Goal: Information Seeking & Learning: Learn about a topic

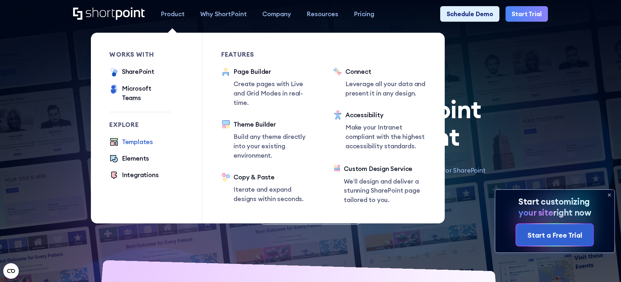
click at [179, 14] on div "Product" at bounding box center [173, 13] width 24 height 9
click at [126, 145] on ul "Templates Elements Integrations" at bounding box center [140, 158] width 62 height 43
click at [129, 154] on div "Elements" at bounding box center [135, 158] width 27 height 9
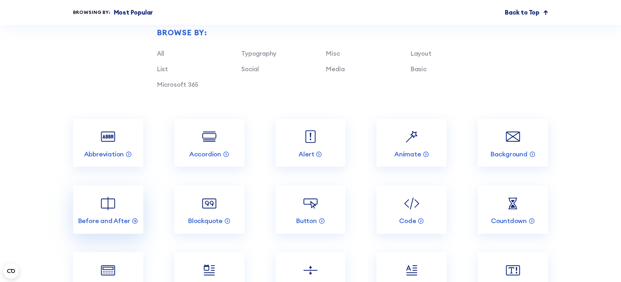
scroll to position [758, 0]
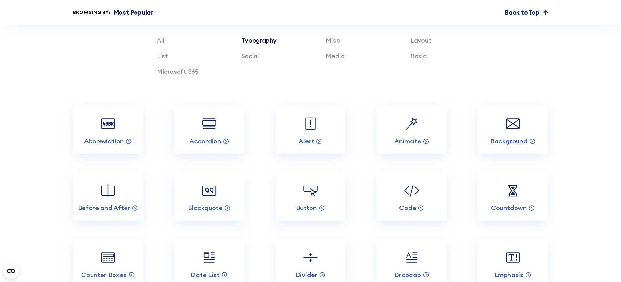
click at [263, 42] on link "Typography" at bounding box center [258, 41] width 35 height 8
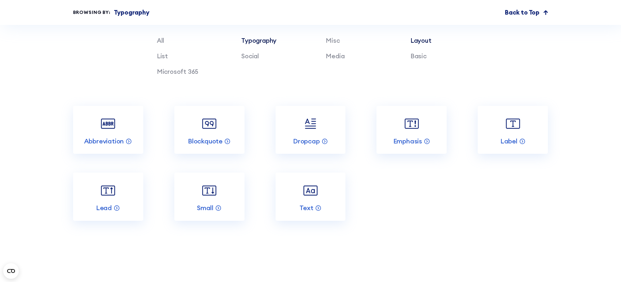
click at [415, 42] on link "Layout" at bounding box center [421, 41] width 21 height 8
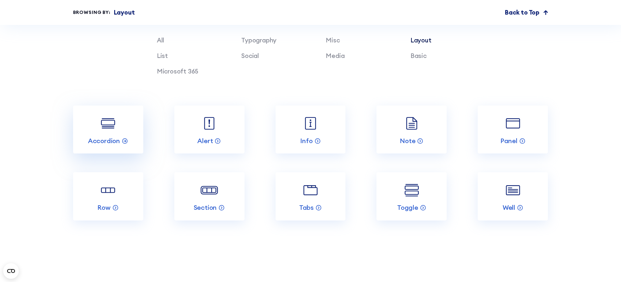
scroll to position [760, 0]
click at [392, 126] on link "Note" at bounding box center [412, 129] width 70 height 48
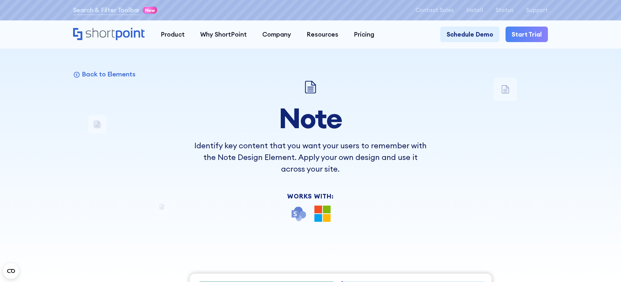
scroll to position [6, 0]
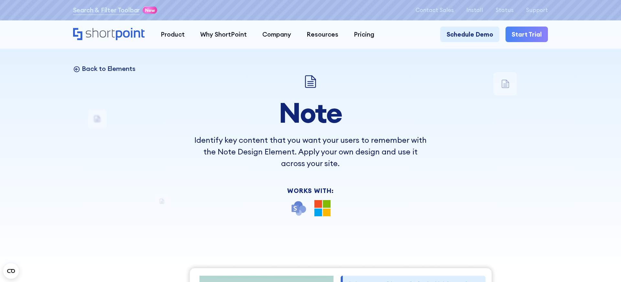
click at [89, 69] on p "Back to Elements" at bounding box center [109, 68] width 54 height 8
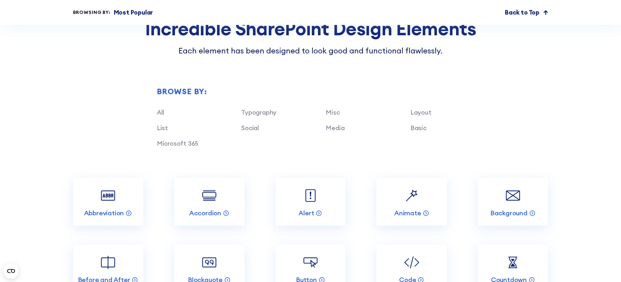
scroll to position [686, 0]
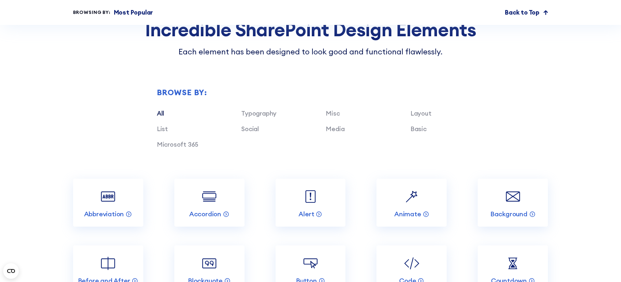
click at [162, 114] on link "All" at bounding box center [160, 113] width 7 height 8
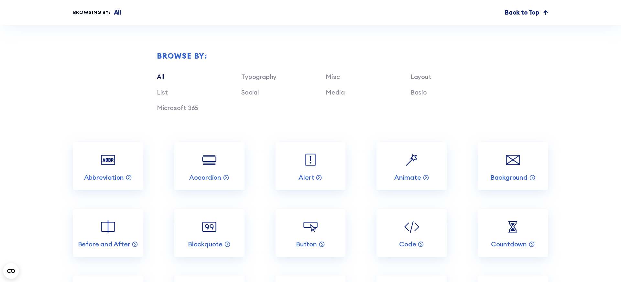
scroll to position [739, 0]
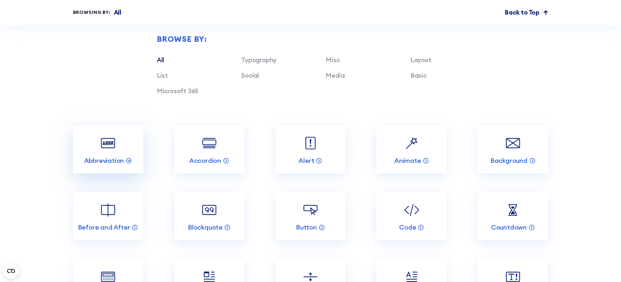
click at [119, 141] on link "Abbreviation" at bounding box center [108, 149] width 70 height 48
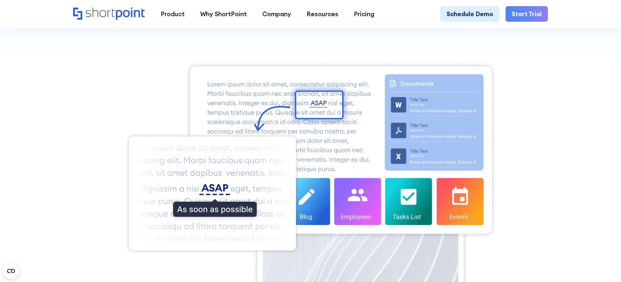
scroll to position [219, 0]
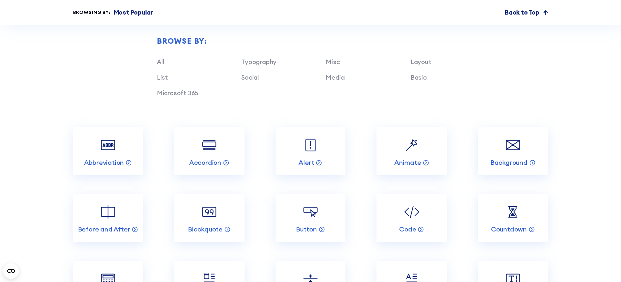
scroll to position [750, 0]
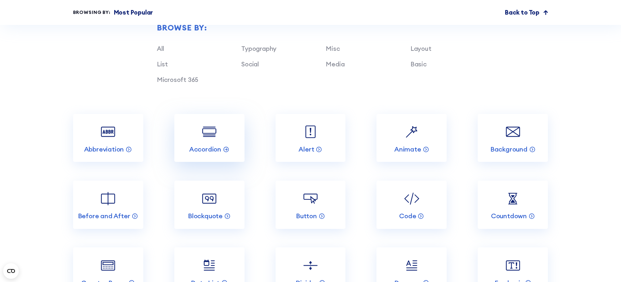
click at [195, 134] on link "Accordion" at bounding box center [209, 138] width 70 height 48
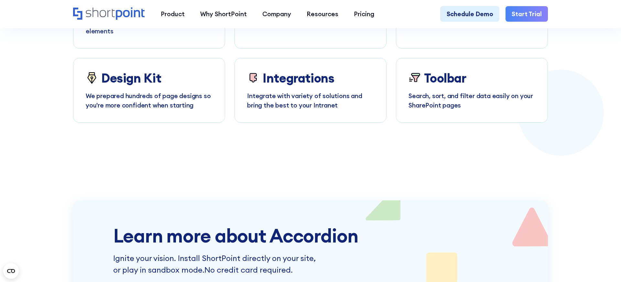
scroll to position [1473, 0]
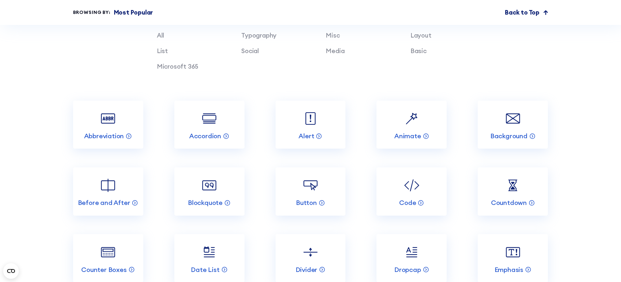
scroll to position [765, 0]
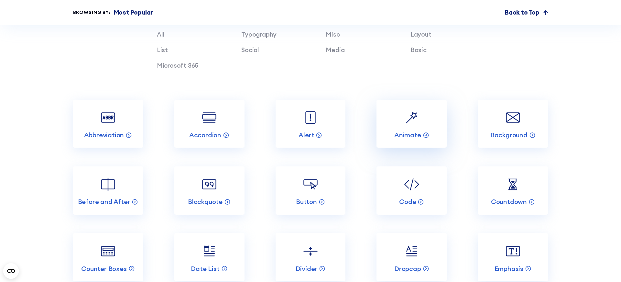
click at [398, 120] on link "Animate" at bounding box center [412, 124] width 70 height 48
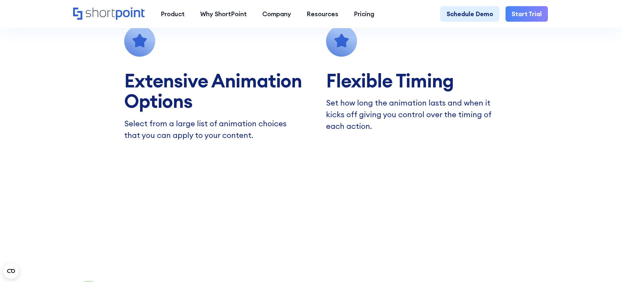
scroll to position [639, 0]
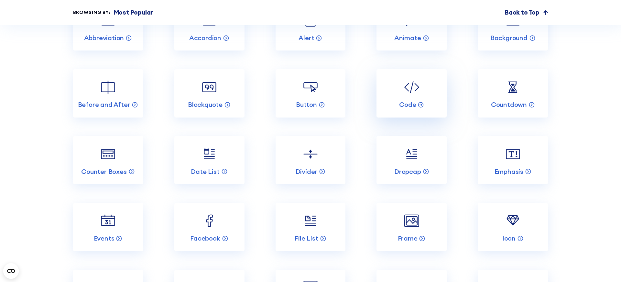
scroll to position [863, 0]
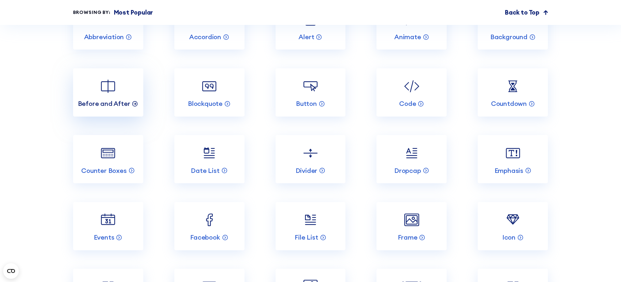
click at [114, 100] on p "Before and After" at bounding box center [104, 103] width 52 height 8
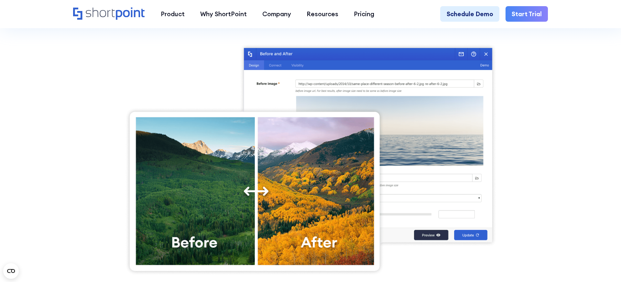
scroll to position [239, 0]
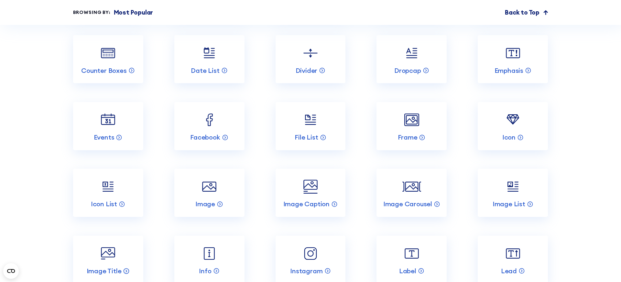
scroll to position [965, 0]
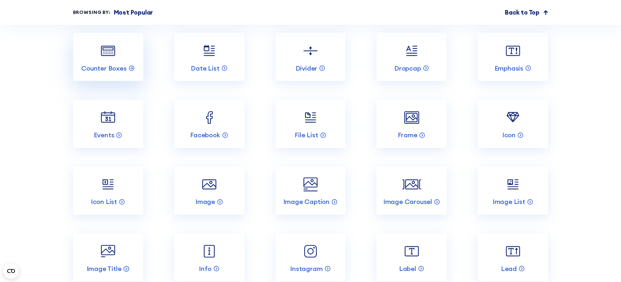
click at [126, 56] on link "Counter Boxes" at bounding box center [108, 57] width 70 height 48
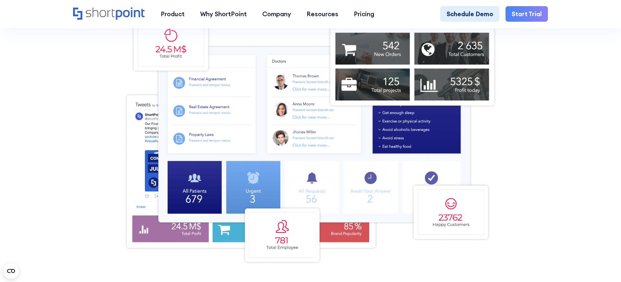
scroll to position [266, 0]
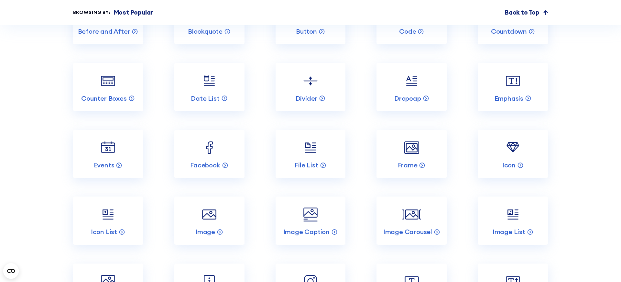
scroll to position [881, 0]
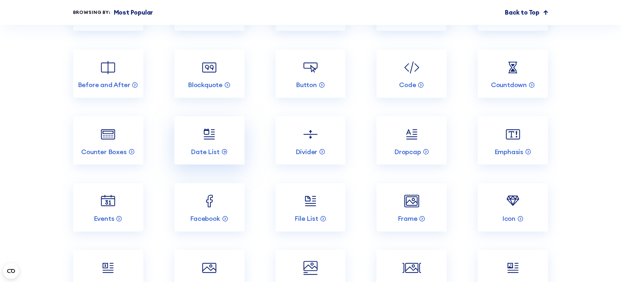
click at [208, 140] on img at bounding box center [209, 134] width 19 height 19
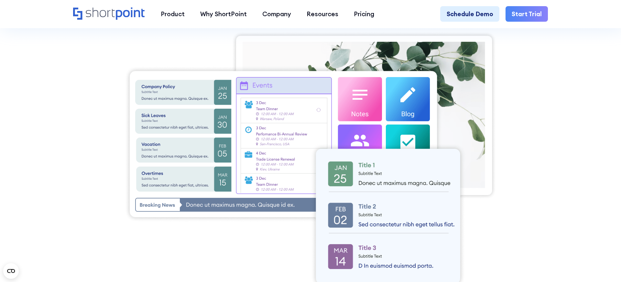
scroll to position [179, 0]
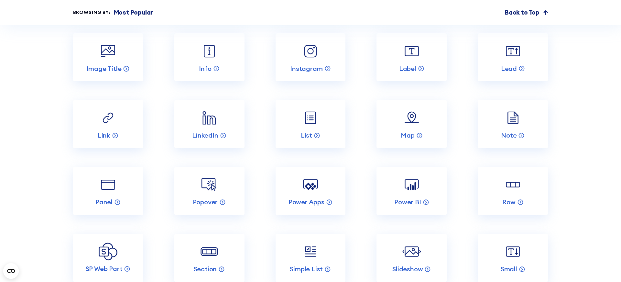
scroll to position [1165, 0]
click at [209, 122] on img at bounding box center [209, 117] width 19 height 19
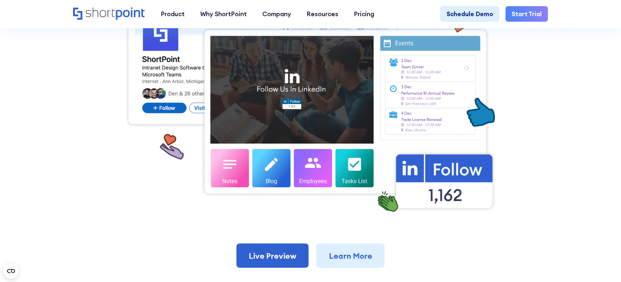
scroll to position [327, 0]
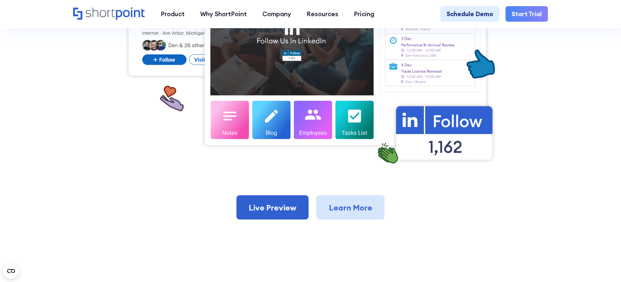
click at [347, 210] on link "Learn More" at bounding box center [350, 207] width 68 height 24
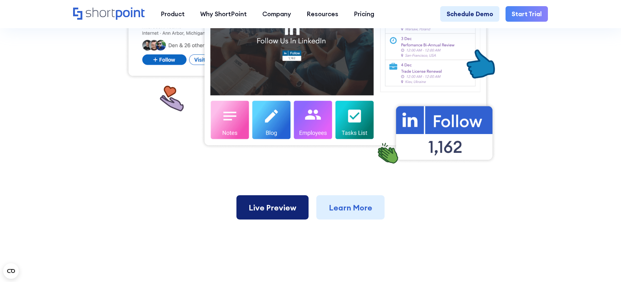
click at [259, 211] on link "Live Preview" at bounding box center [273, 207] width 72 height 24
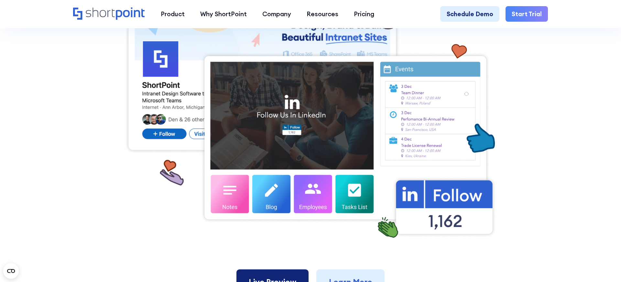
scroll to position [245, 0]
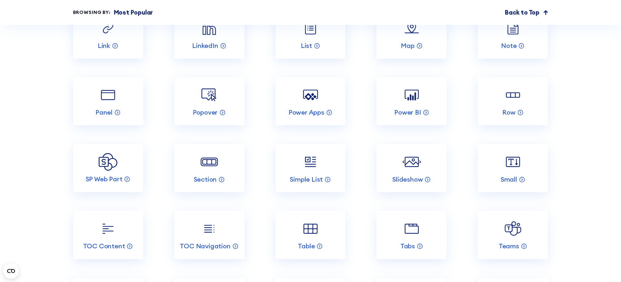
scroll to position [1258, 0]
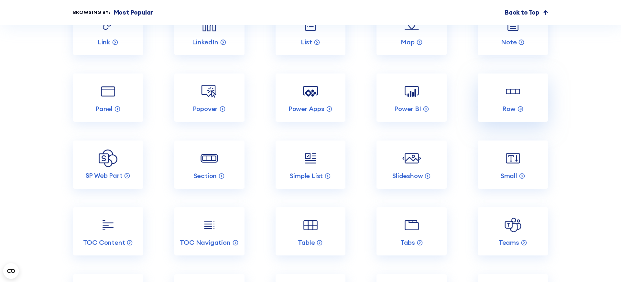
click at [504, 99] on img at bounding box center [513, 91] width 19 height 19
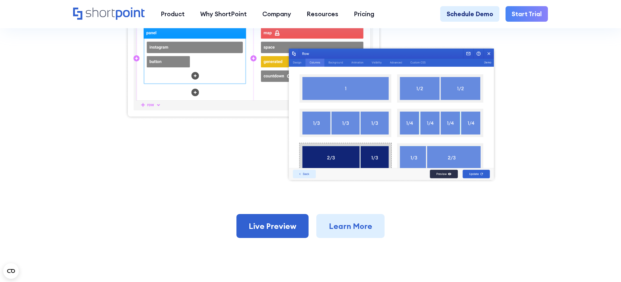
scroll to position [302, 0]
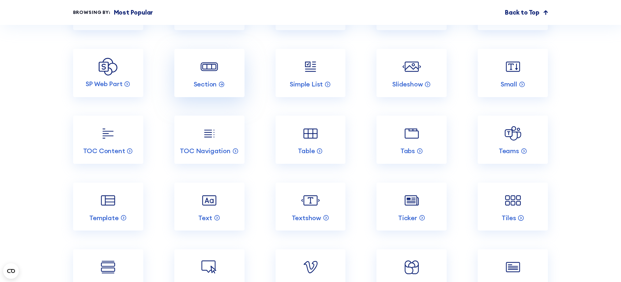
click at [216, 61] on img at bounding box center [209, 66] width 19 height 19
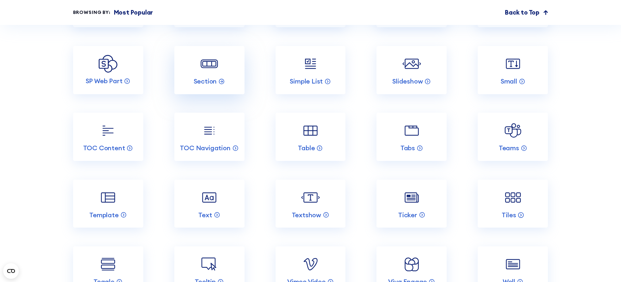
scroll to position [1352, 0]
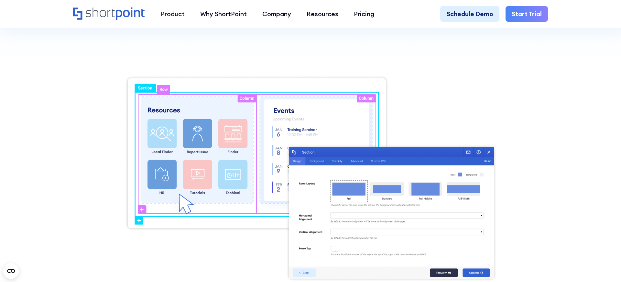
scroll to position [217, 0]
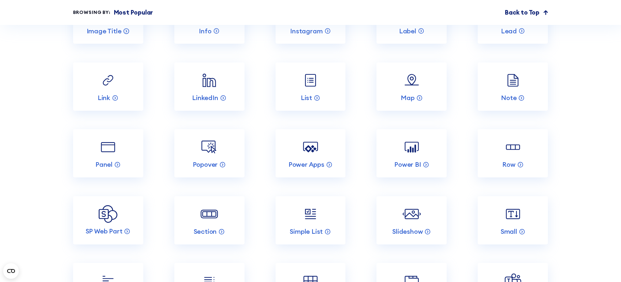
scroll to position [1218, 0]
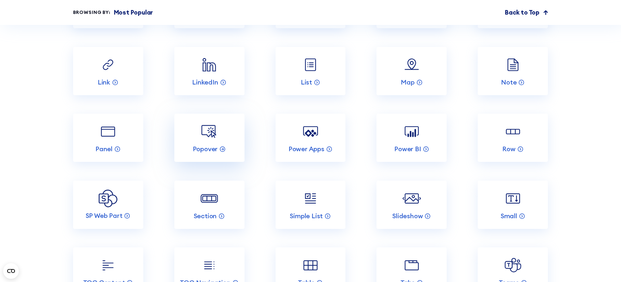
click at [222, 136] on link "Popover" at bounding box center [209, 138] width 70 height 48
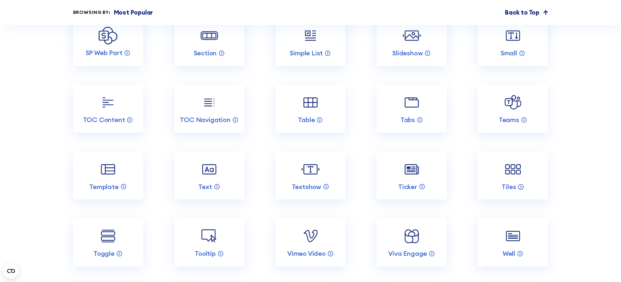
scroll to position [1422, 0]
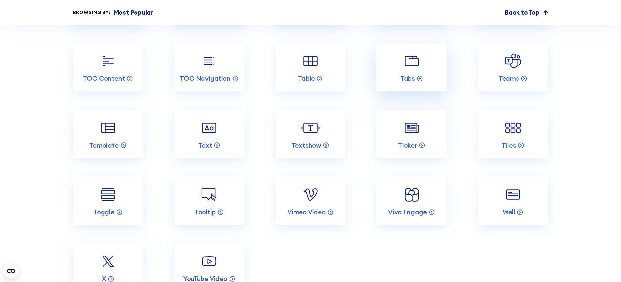
click at [403, 63] on img at bounding box center [412, 61] width 19 height 19
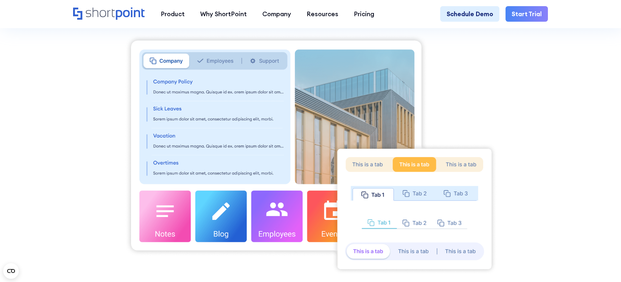
scroll to position [247, 0]
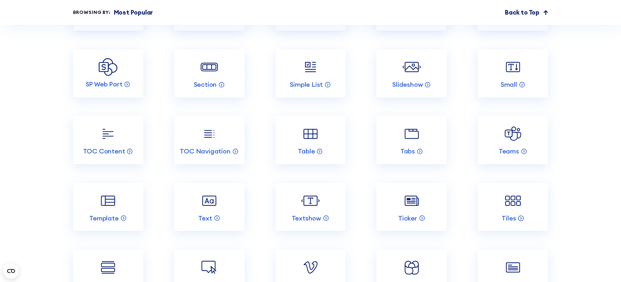
scroll to position [1353, 0]
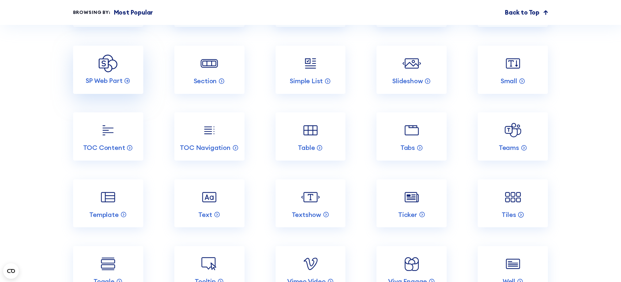
click at [113, 71] on img at bounding box center [108, 63] width 19 height 18
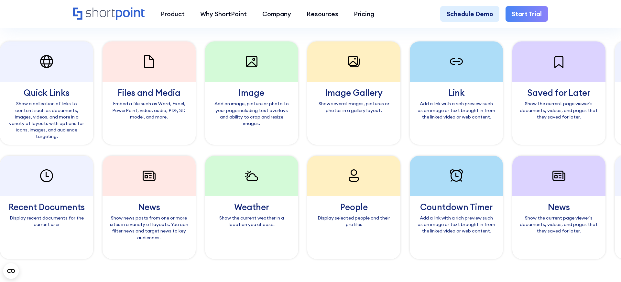
scroll to position [623, 0]
drag, startPoint x: 267, startPoint y: 218, endPoint x: 276, endPoint y: 167, distance: 52.6
click at [165, 167] on div "Weather Show the current weather in a location you choose." at bounding box center [118, 207] width 93 height 103
click at [165, 190] on div at bounding box center [118, 176] width 93 height 40
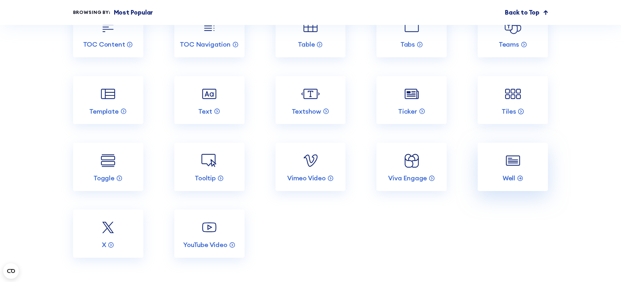
scroll to position [1454, 0]
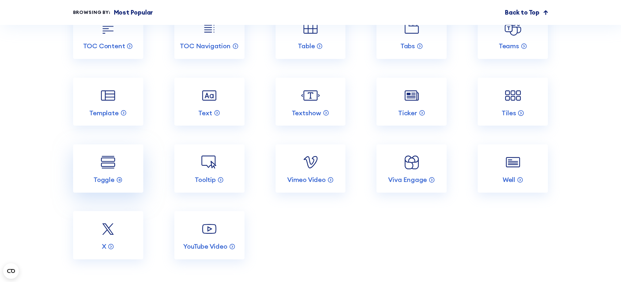
click at [118, 163] on link "Toggle" at bounding box center [108, 168] width 70 height 48
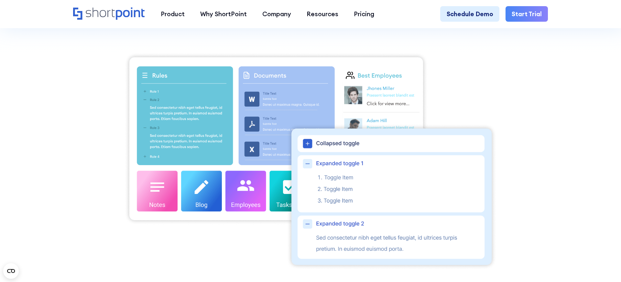
scroll to position [227, 0]
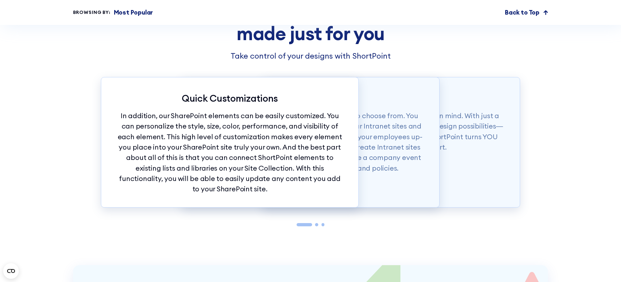
scroll to position [1819, 0]
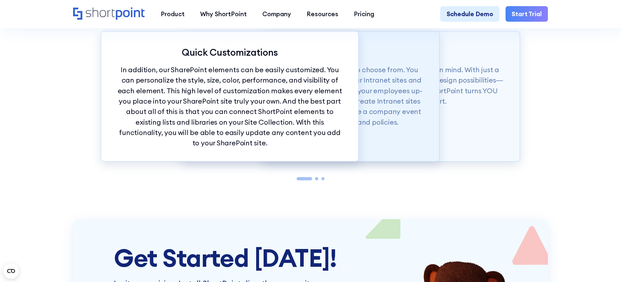
click at [406, 84] on p "To top it off, you have more than 60 elements to choose from. You can easily ad…" at bounding box center [310, 95] width 226 height 63
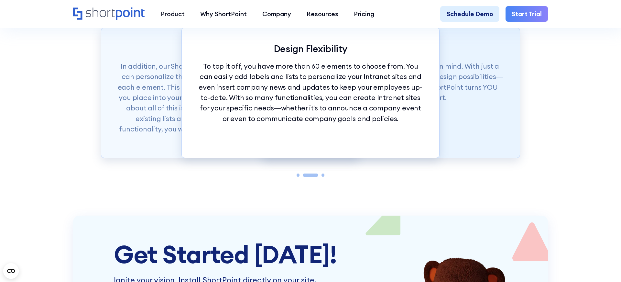
click at [470, 93] on p "Our SharePoint elements were made with ease in mind. With just a tap of your mo…" at bounding box center [391, 82] width 226 height 42
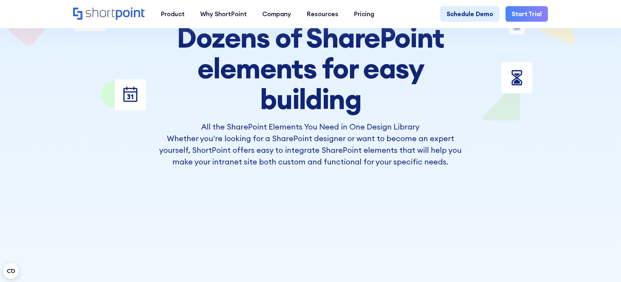
scroll to position [0, 0]
